Goal: Task Accomplishment & Management: Manage account settings

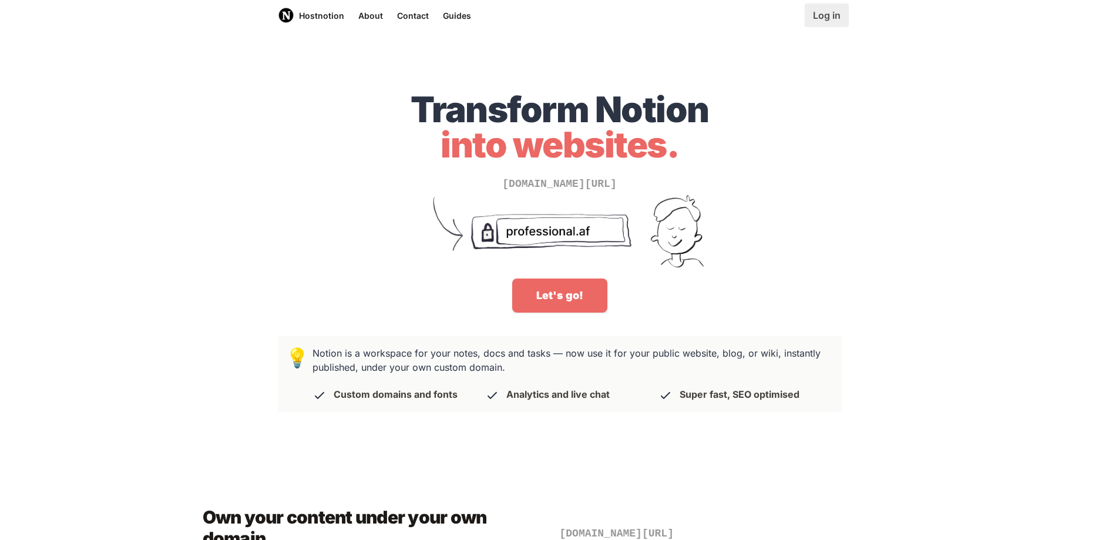
click at [819, 16] on link "Log in" at bounding box center [827, 15] width 44 height 23
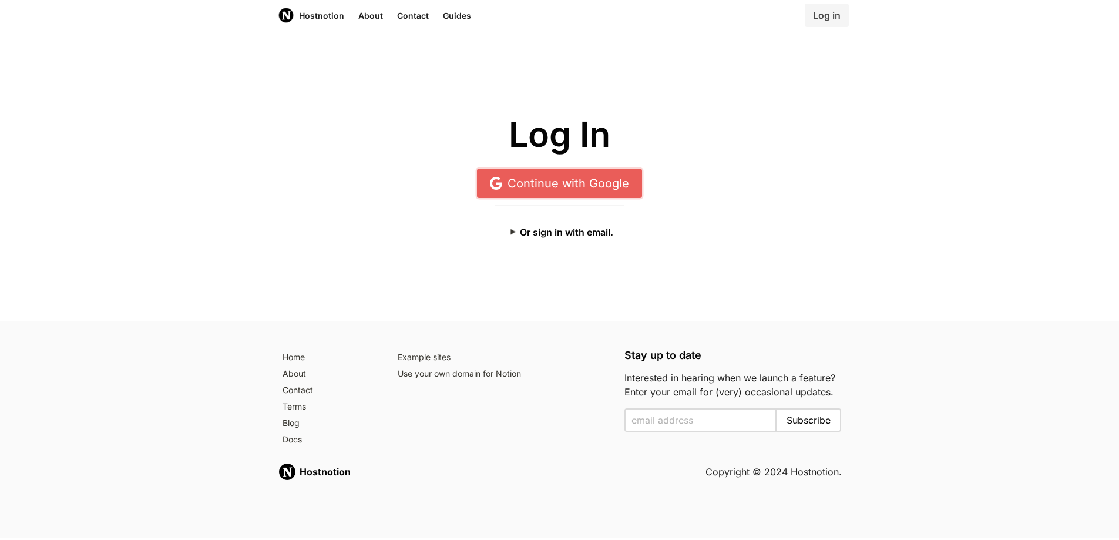
click at [610, 169] on link "Continue with Google" at bounding box center [559, 183] width 165 height 29
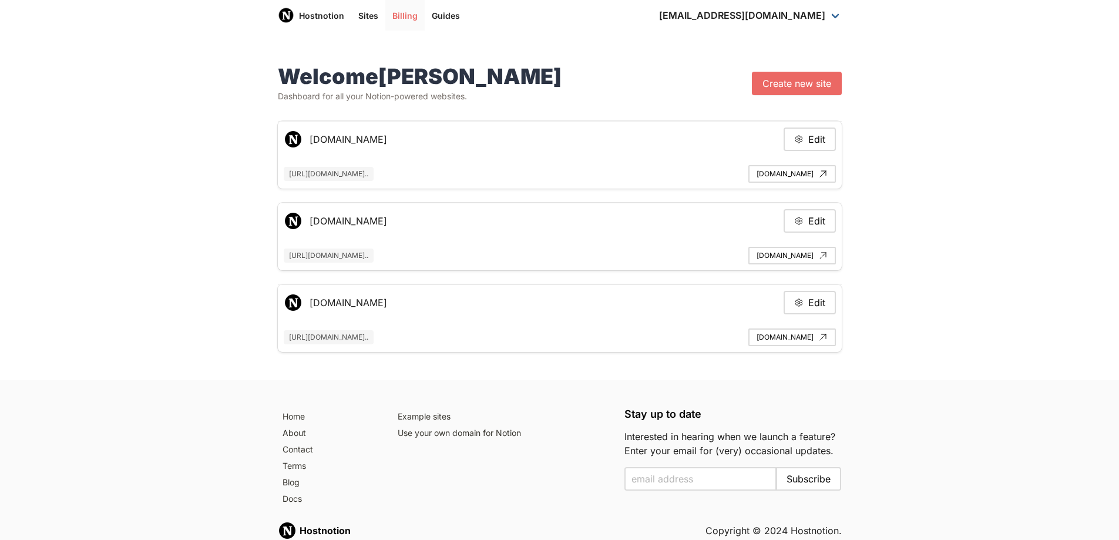
click at [394, 19] on link "Billing" at bounding box center [404, 15] width 39 height 31
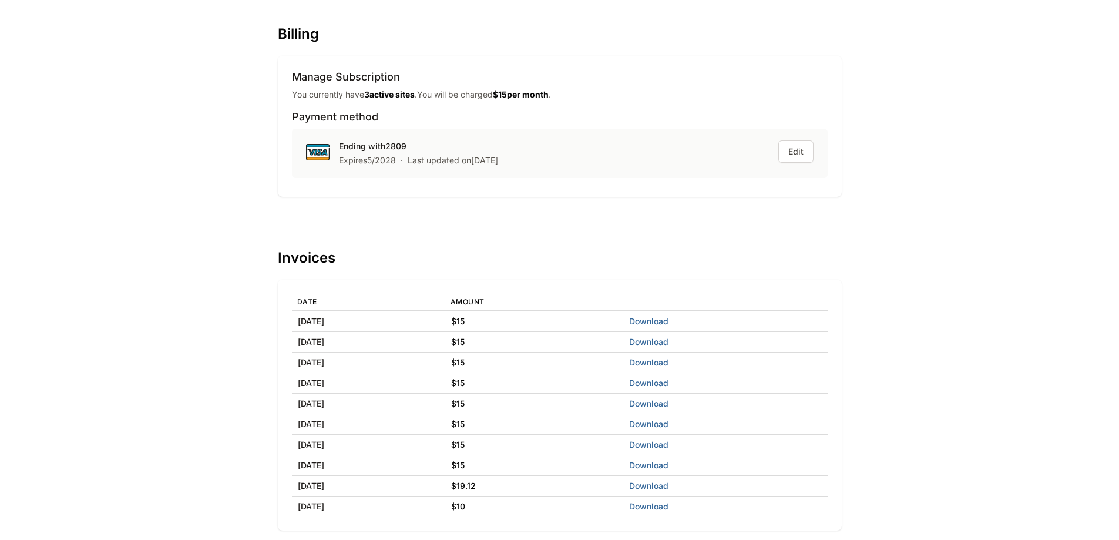
scroll to position [59, 0]
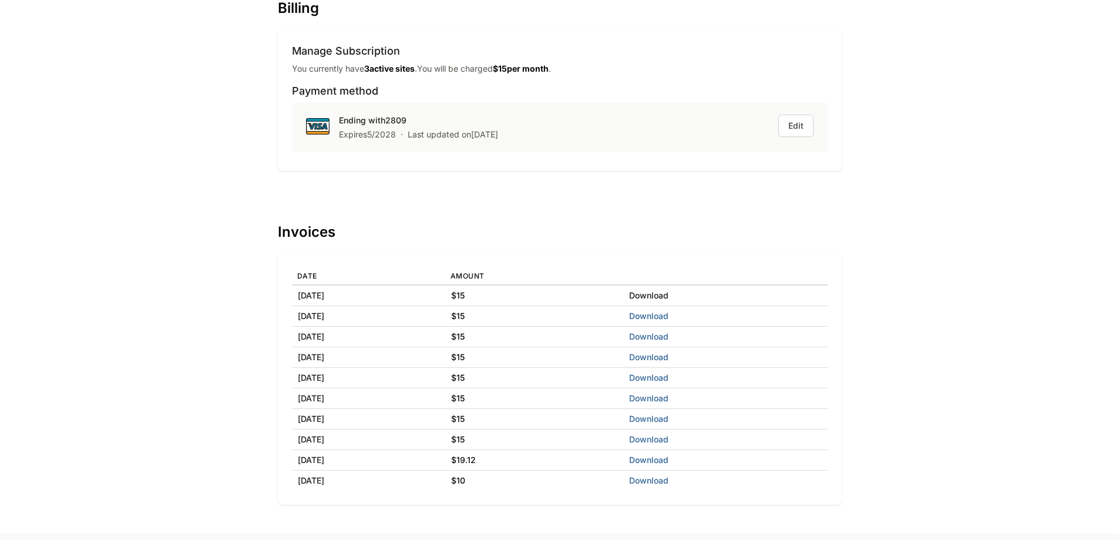
click at [668, 297] on link "Download" at bounding box center [648, 295] width 39 height 10
